Goal: Information Seeking & Learning: Learn about a topic

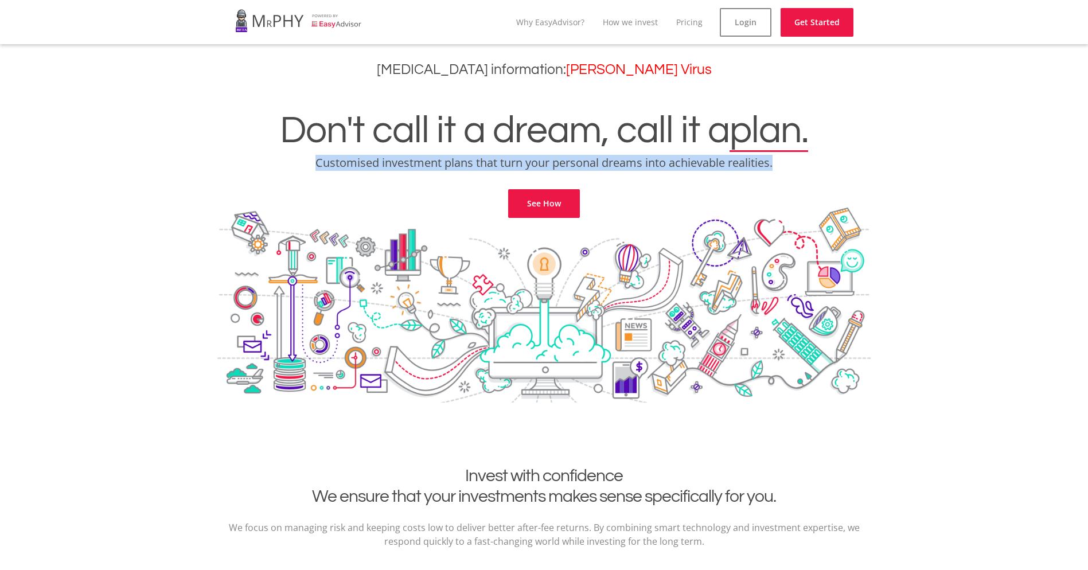
drag, startPoint x: 317, startPoint y: 162, endPoint x: 775, endPoint y: 167, distance: 457.9
click at [775, 167] on p "Customised investment plans that turn your personal dreams into achievable real…" at bounding box center [544, 163] width 1071 height 16
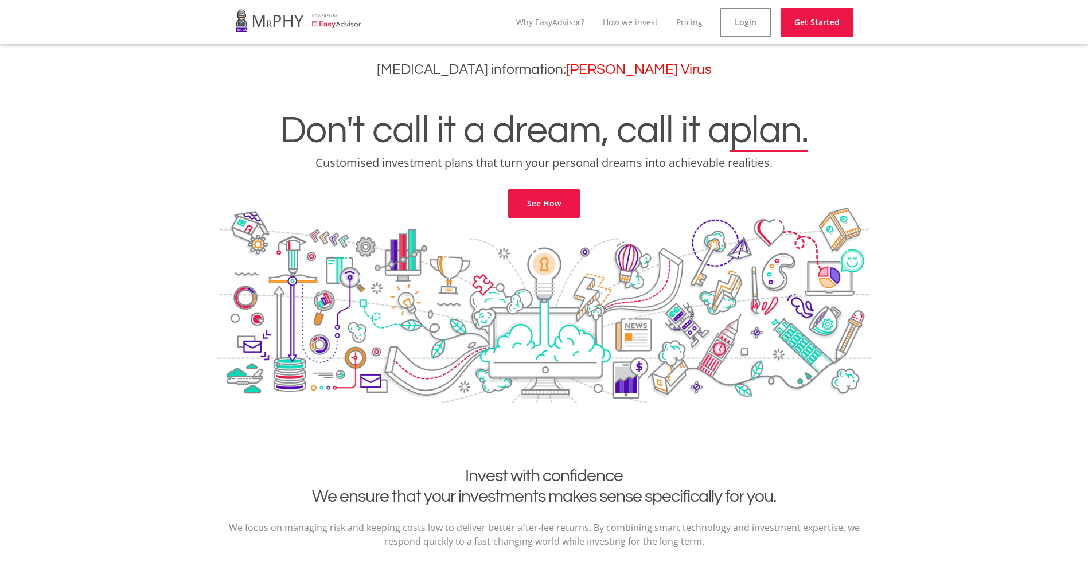
click at [386, 191] on div "Don't call it a dream, call it a plan. Customised investment plans that turn yo…" at bounding box center [544, 150] width 1071 height 135
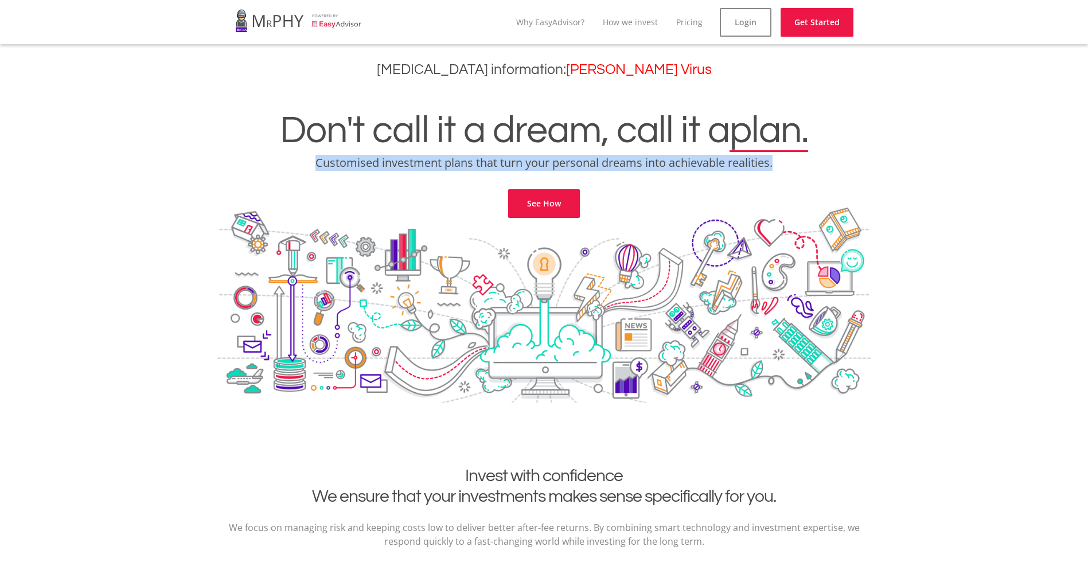
drag, startPoint x: 315, startPoint y: 163, endPoint x: 849, endPoint y: 171, distance: 533.7
click at [849, 171] on p "Customised investment plans that turn your personal dreams into achievable real…" at bounding box center [544, 163] width 1071 height 16
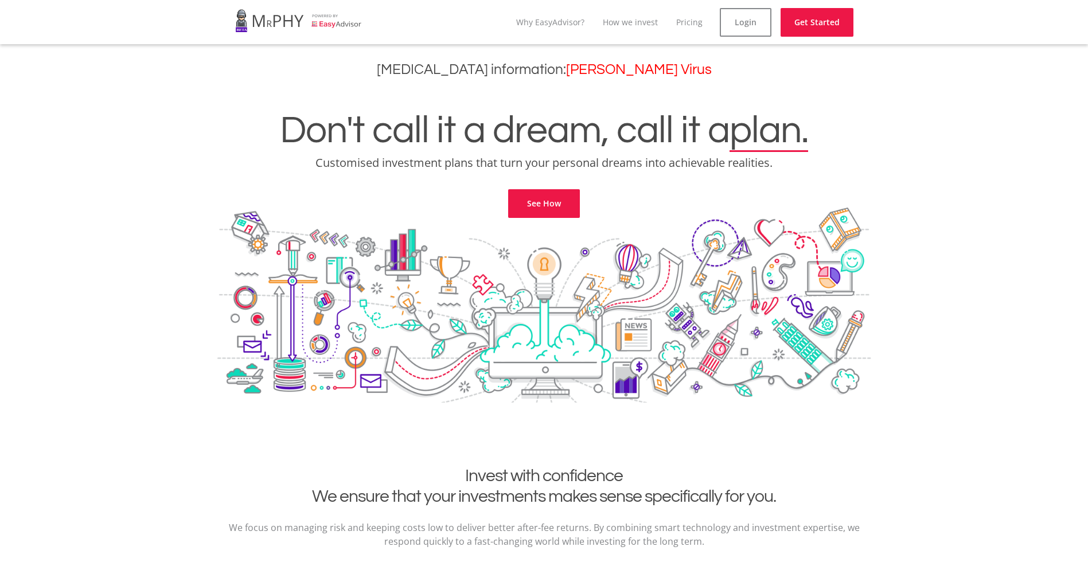
click at [702, 175] on div "Don't call it a dream, call it a plan. Customised investment plans that turn yo…" at bounding box center [544, 150] width 1071 height 135
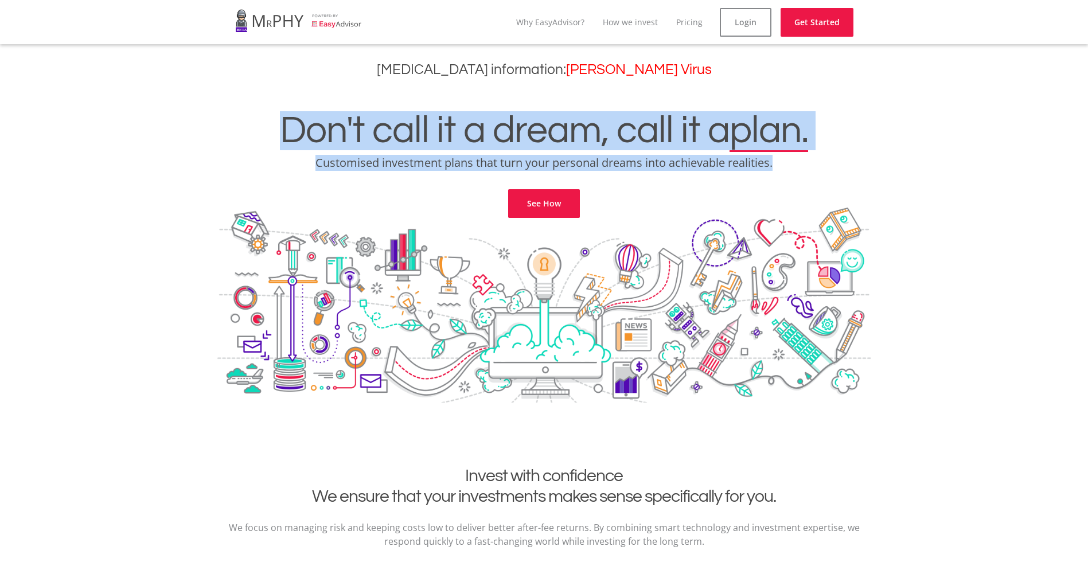
drag, startPoint x: 785, startPoint y: 162, endPoint x: 285, endPoint y: 139, distance: 500.9
click at [285, 139] on div "Don't call it a dream, call it a plan. Customised investment plans that turn yo…" at bounding box center [544, 150] width 1071 height 135
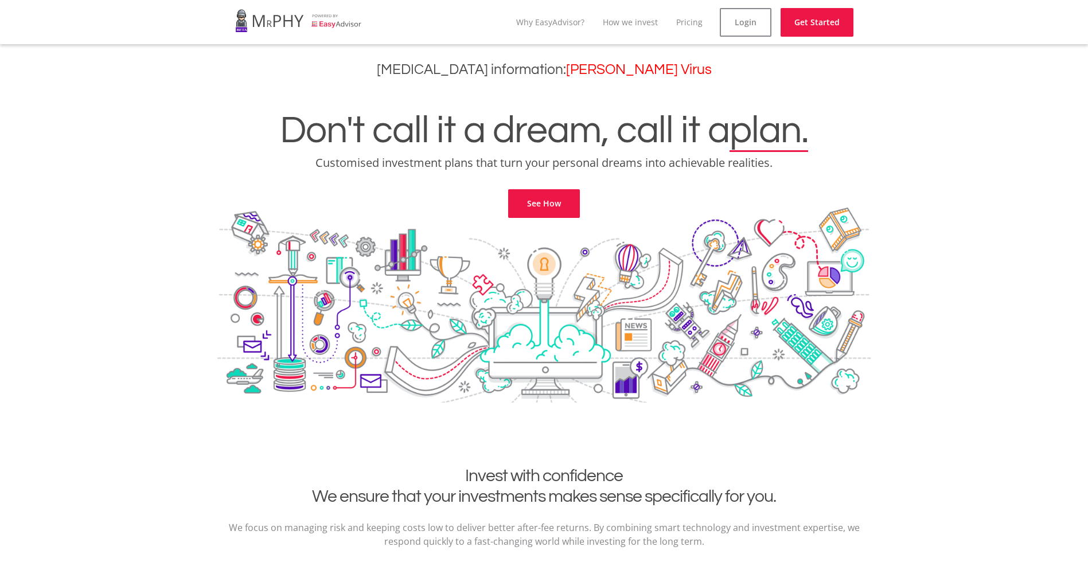
click at [788, 193] on div "Don't call it a dream, call it a plan. Customised investment plans that turn yo…" at bounding box center [544, 150] width 1071 height 135
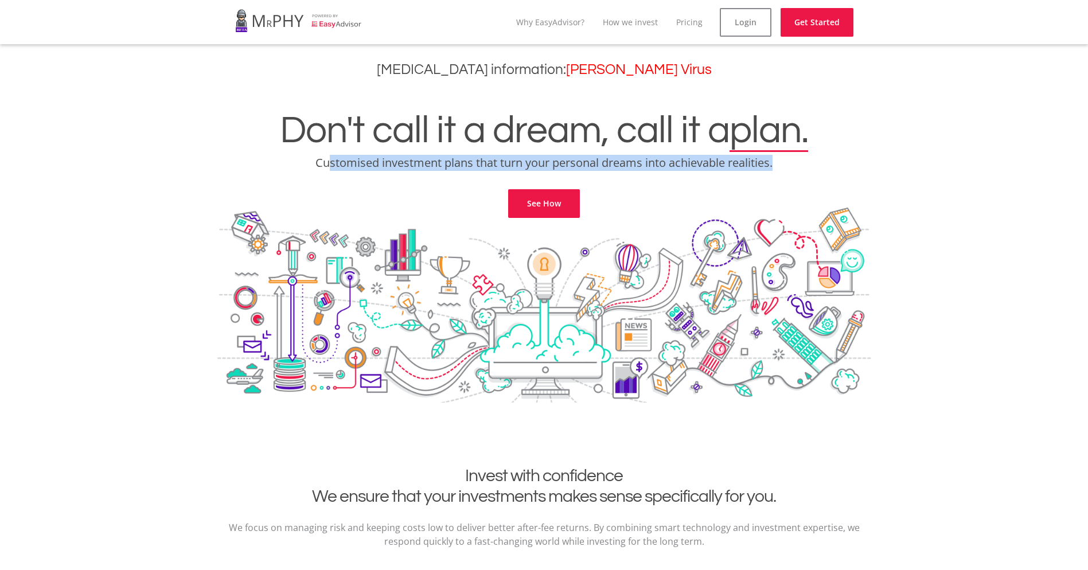
drag, startPoint x: 330, startPoint y: 169, endPoint x: 787, endPoint y: 167, distance: 457.3
click at [787, 167] on p "Customised investment plans that turn your personal dreams into achievable real…" at bounding box center [544, 163] width 1071 height 16
click at [527, 204] on link "See How" at bounding box center [544, 203] width 72 height 29
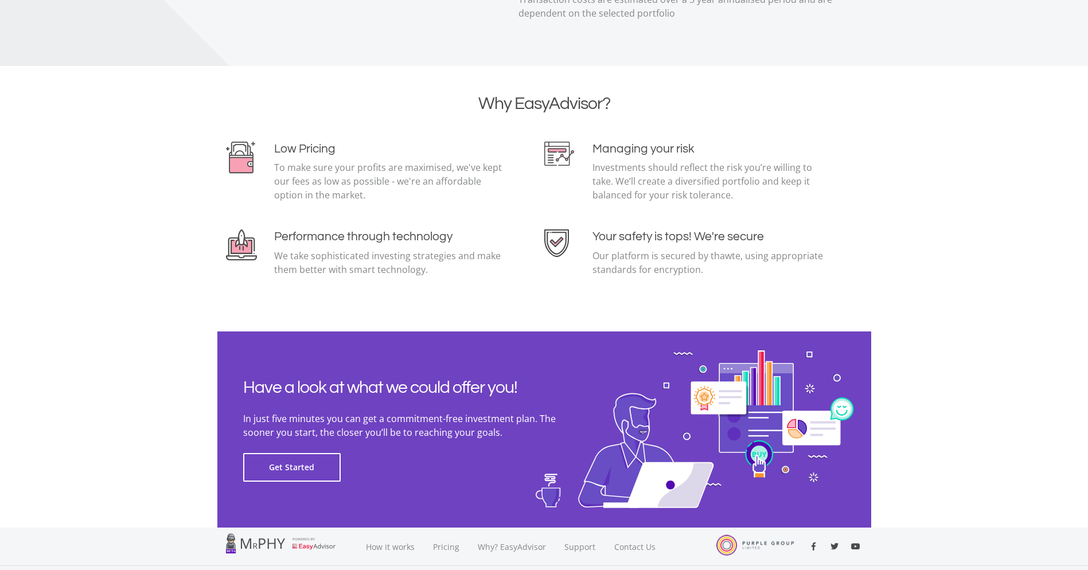
scroll to position [2448, 0]
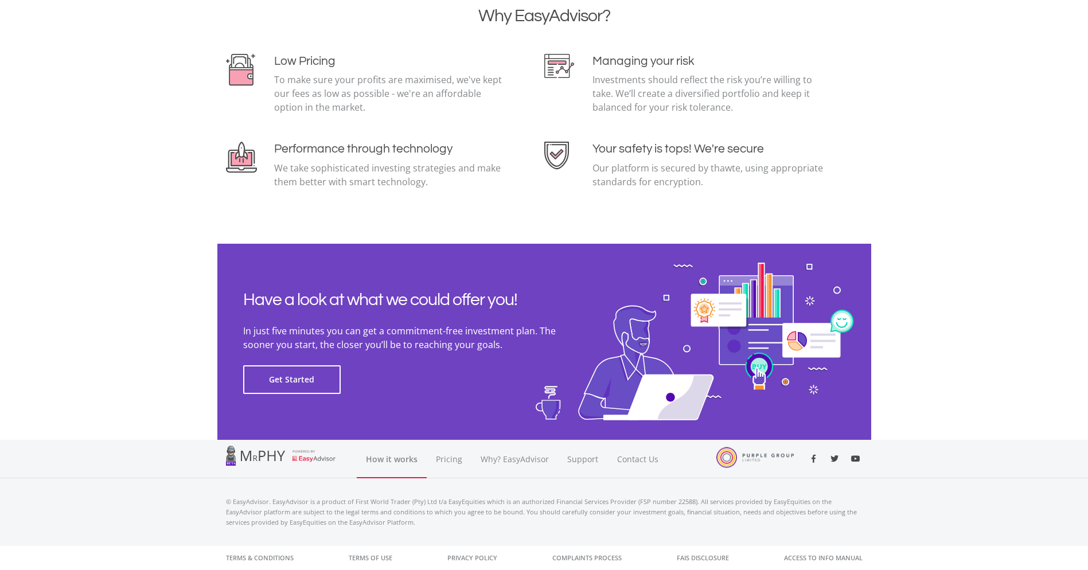
click at [383, 462] on link "How it works" at bounding box center [392, 459] width 70 height 38
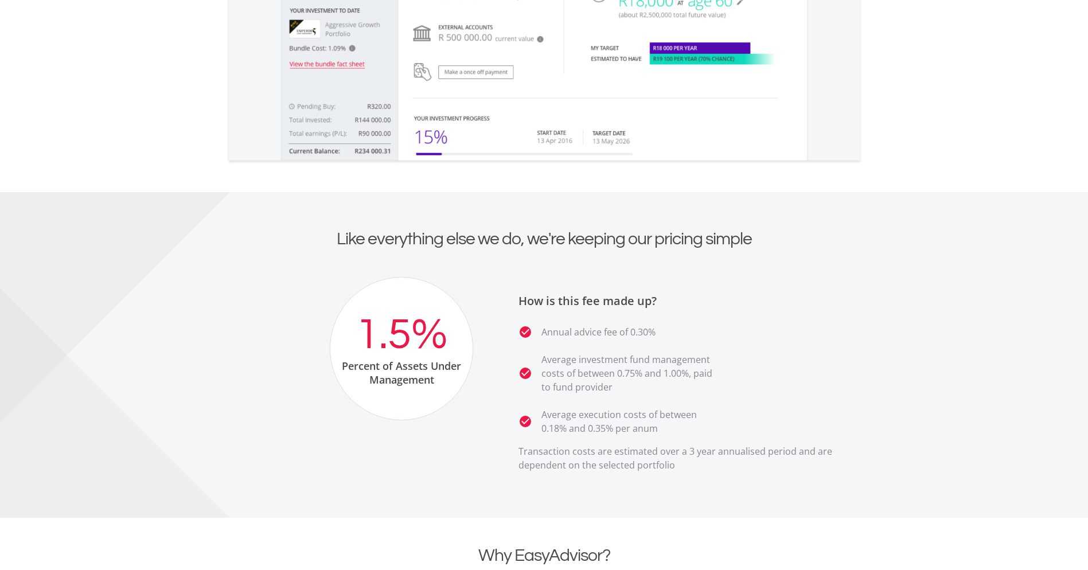
scroll to position [2045, 0]
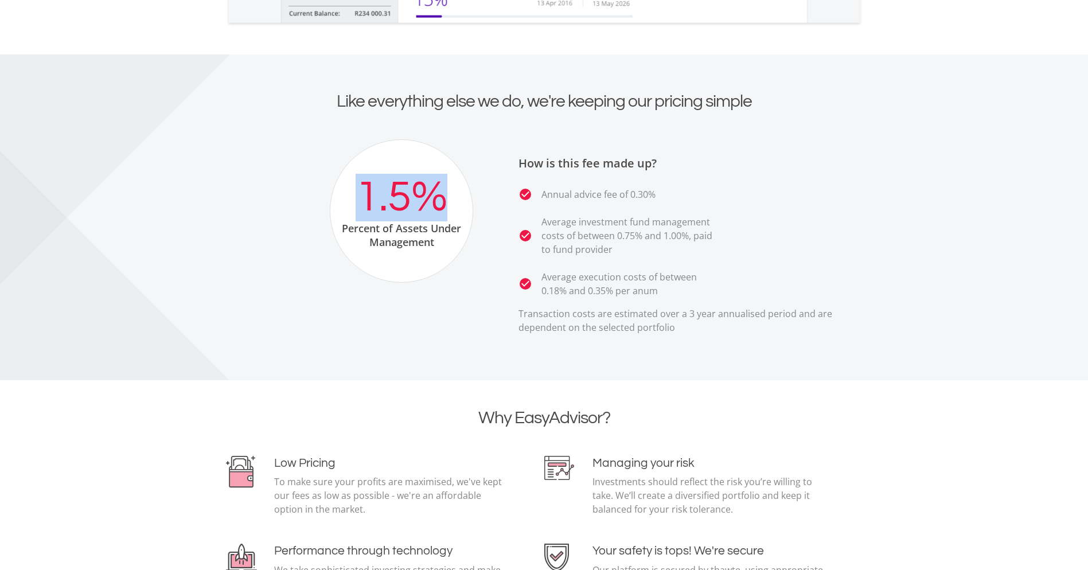
drag, startPoint x: 357, startPoint y: 176, endPoint x: 450, endPoint y: 205, distance: 97.8
click at [450, 205] on div "1.5% Percent of Assets Under Management" at bounding box center [401, 210] width 143 height 143
click at [448, 323] on div "1.5% Percent of Assets Under Management" at bounding box center [353, 241] width 273 height 204
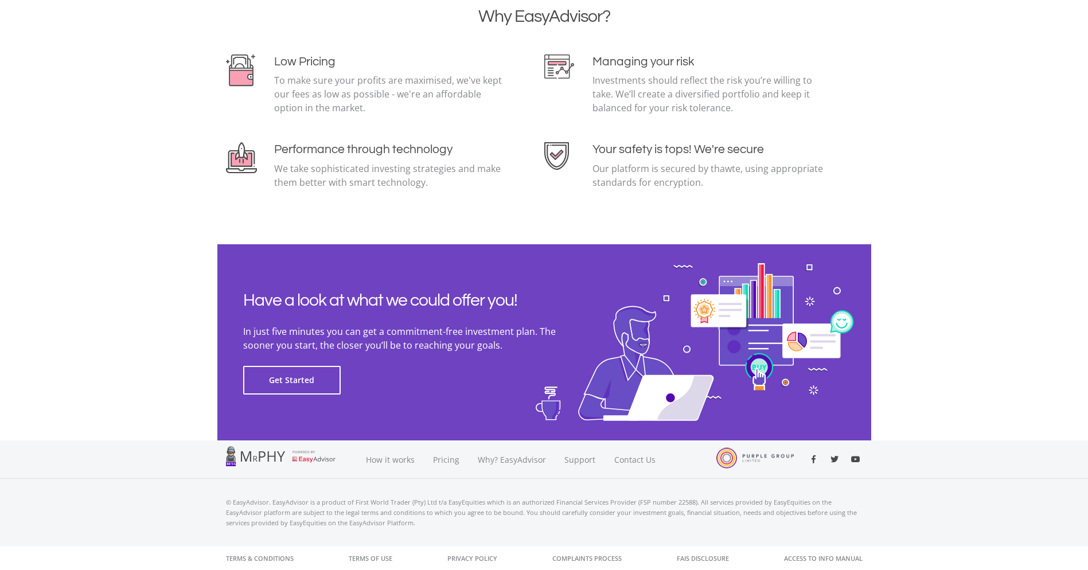
scroll to position [2448, 0]
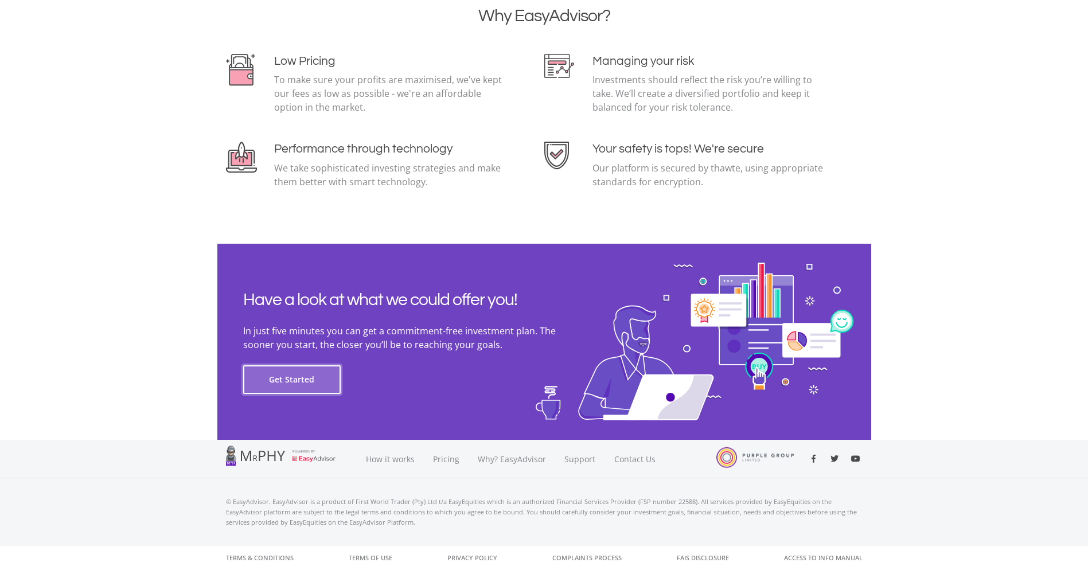
click at [283, 374] on button "Get Started" at bounding box center [292, 379] width 98 height 29
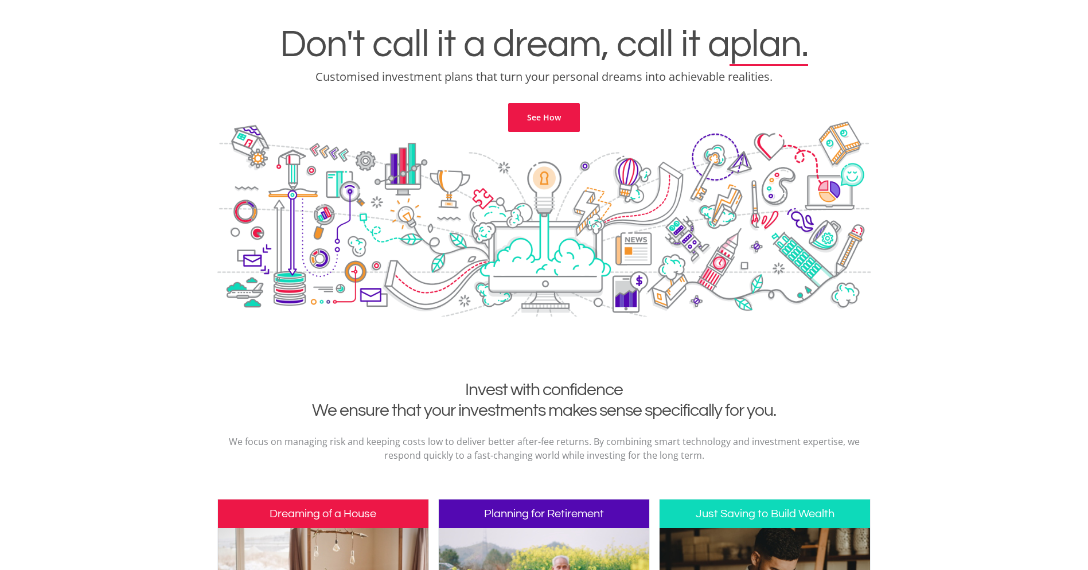
scroll to position [0, 0]
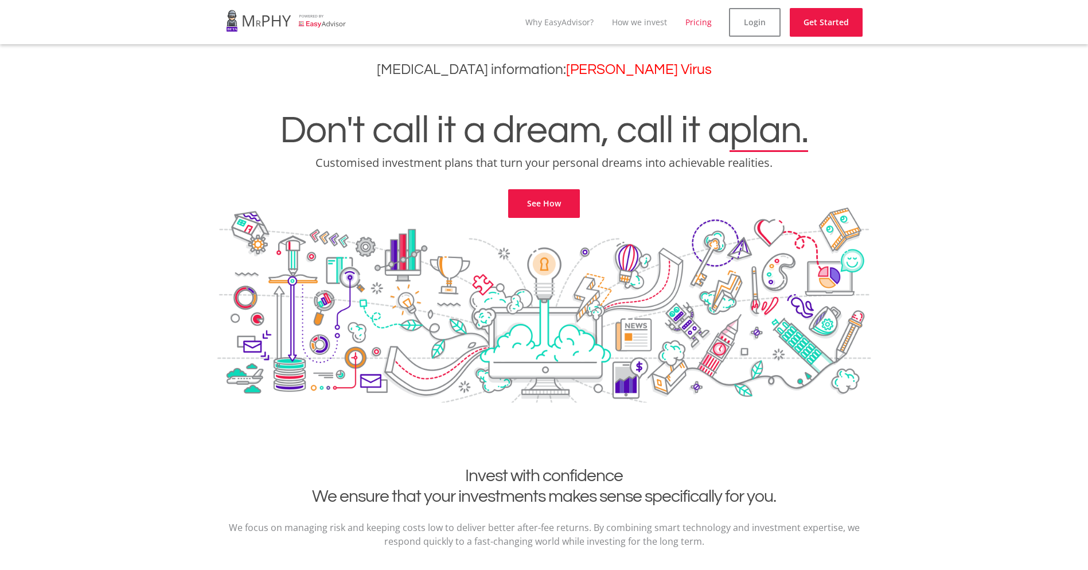
click at [699, 24] on link "Pricing" at bounding box center [699, 22] width 26 height 11
click at [648, 20] on link "How we invest" at bounding box center [639, 22] width 55 height 11
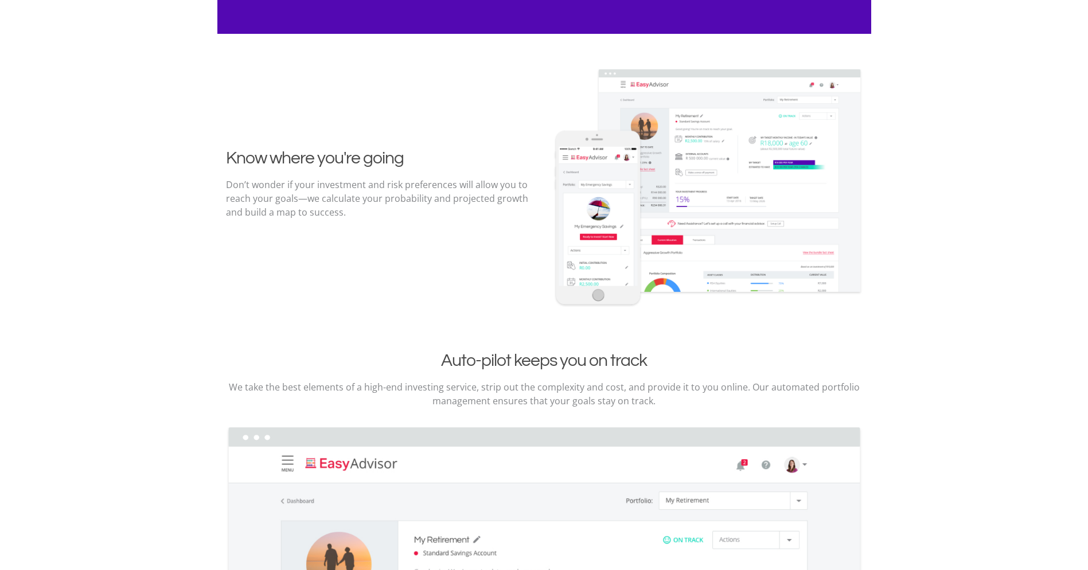
scroll to position [1549, 0]
